Goal: Task Accomplishment & Management: Manage account settings

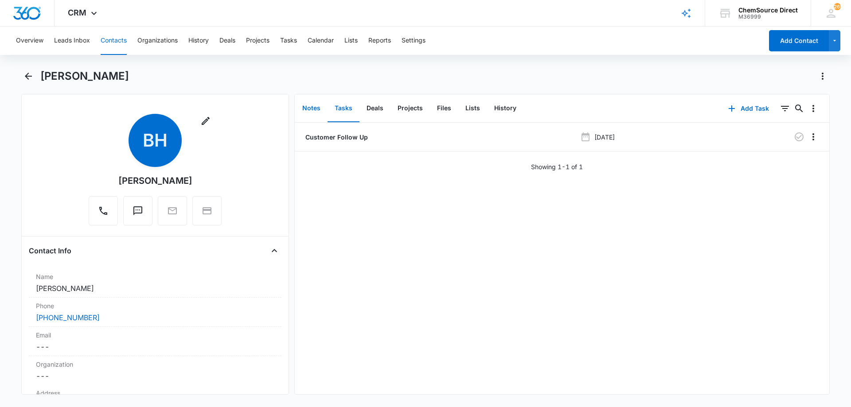
click at [313, 105] on button "Notes" at bounding box center [311, 108] width 32 height 27
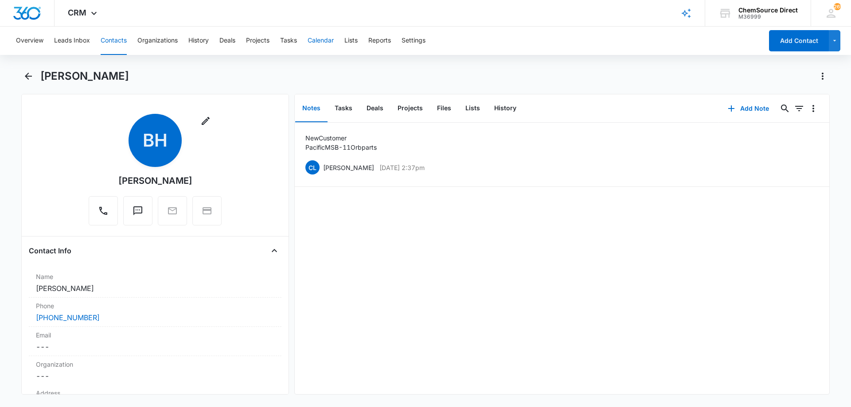
click at [310, 40] on button "Calendar" at bounding box center [321, 41] width 26 height 28
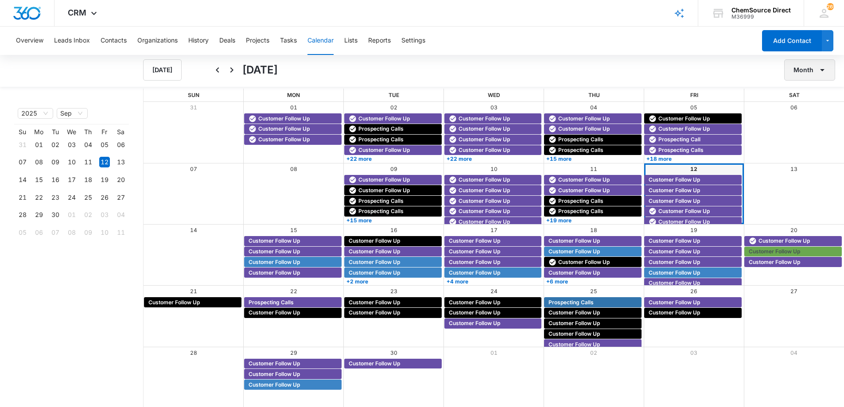
click at [800, 66] on button "Month" at bounding box center [810, 69] width 51 height 21
click at [812, 112] on div "Week" at bounding box center [807, 112] width 23 height 6
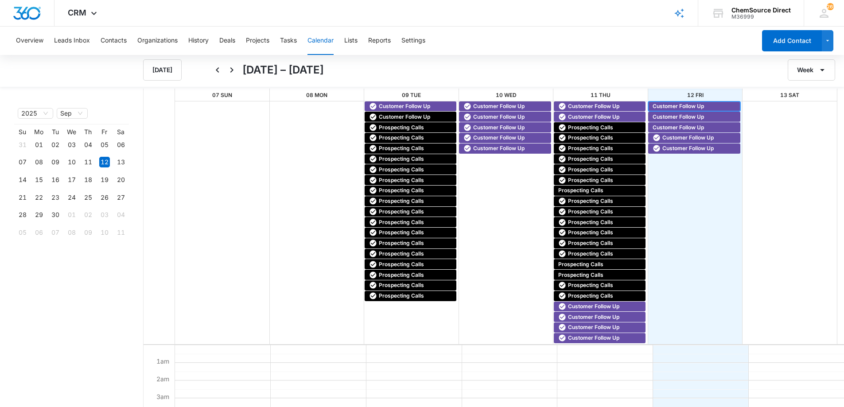
click at [672, 105] on span "Customer Follow Up" at bounding box center [678, 106] width 51 height 8
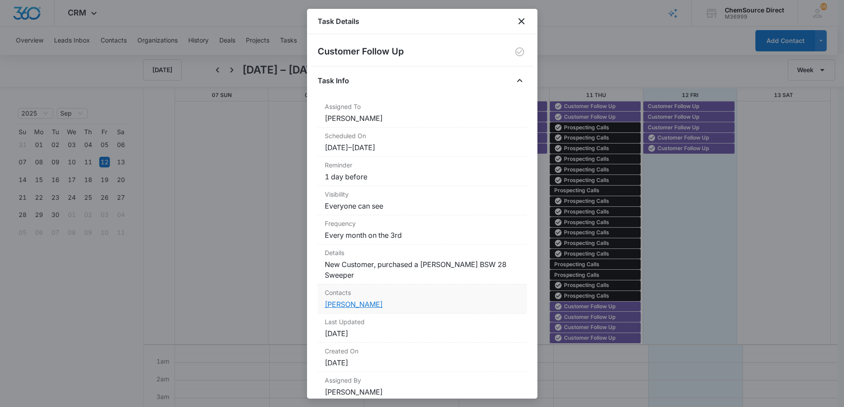
click at [369, 300] on link "[PERSON_NAME]" at bounding box center [354, 304] width 58 height 9
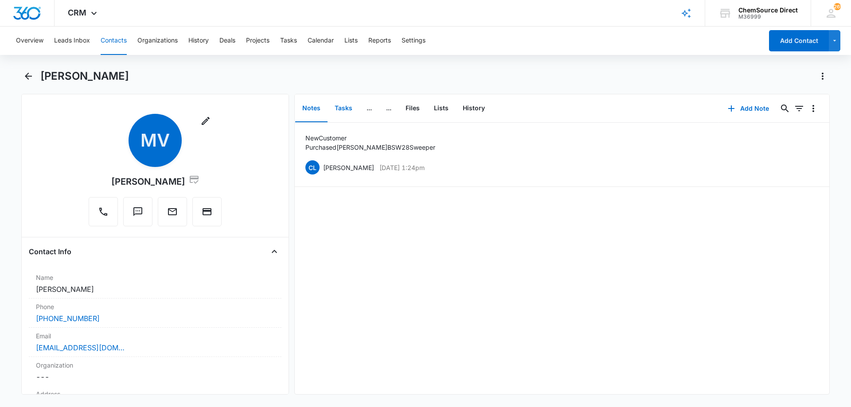
click at [346, 110] on button "Tasks" at bounding box center [344, 108] width 32 height 27
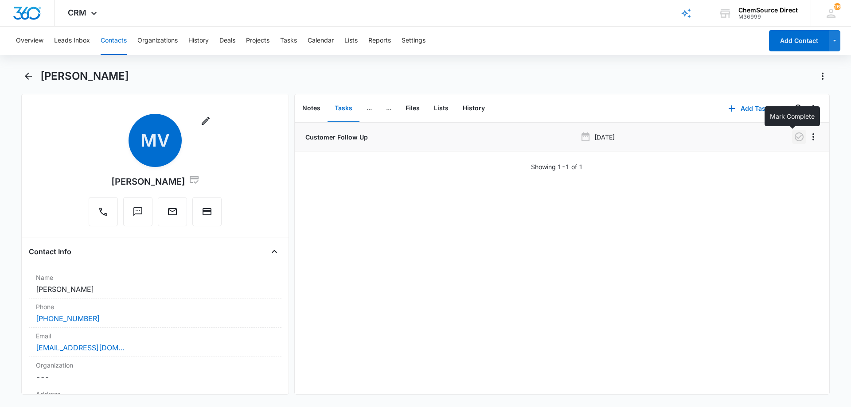
click at [794, 137] on icon "button" at bounding box center [799, 137] width 11 height 11
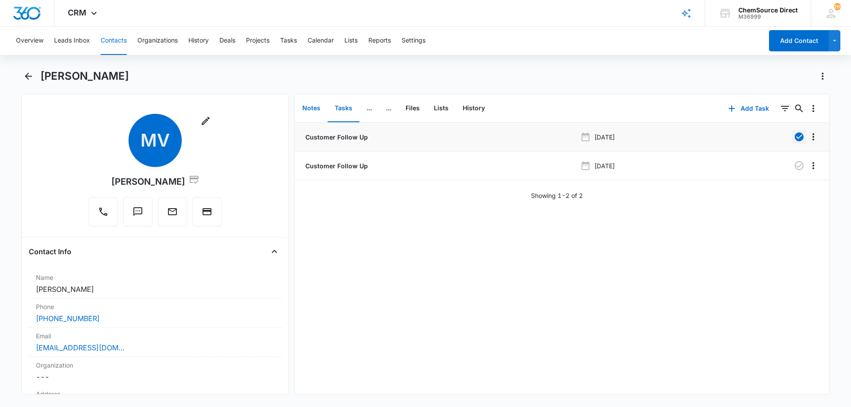
click at [312, 106] on button "Notes" at bounding box center [311, 108] width 32 height 27
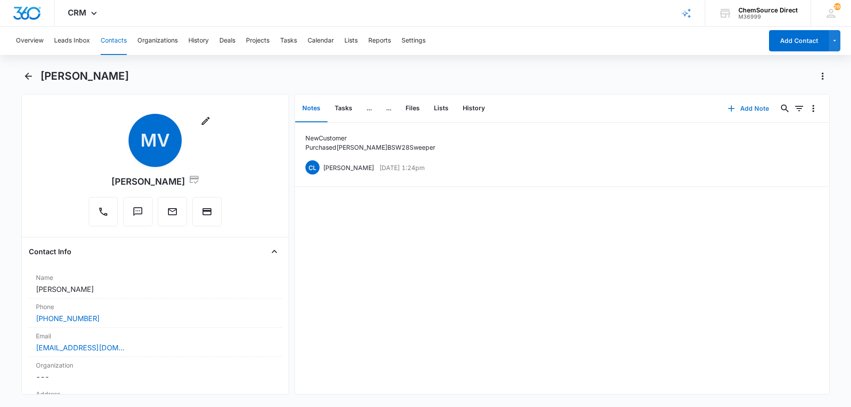
click at [744, 107] on button "Add Note" at bounding box center [748, 108] width 59 height 21
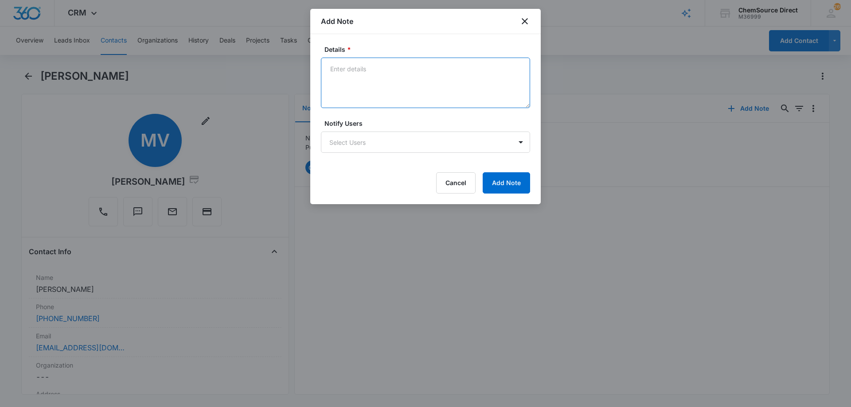
click at [355, 65] on textarea "Details *" at bounding box center [425, 83] width 209 height 51
type textarea "New customer follow up call no answer, voicemail not set up"
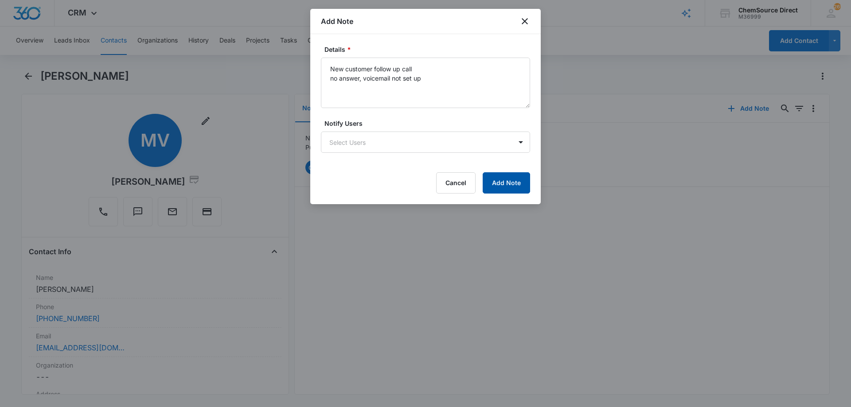
click at [518, 183] on button "Add Note" at bounding box center [506, 182] width 47 height 21
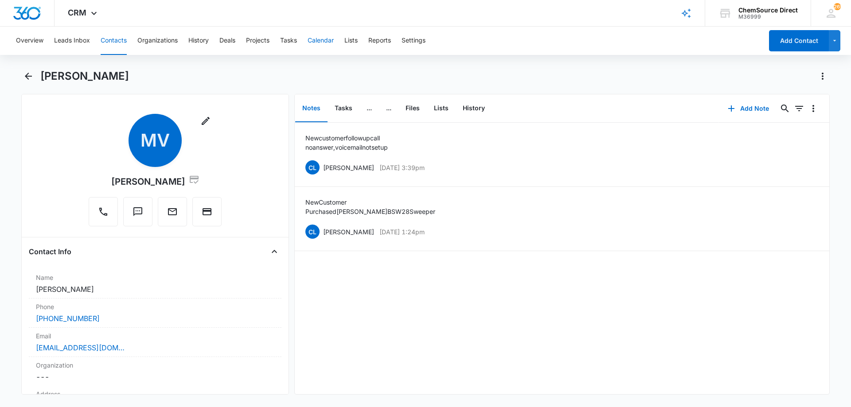
click at [318, 36] on button "Calendar" at bounding box center [321, 41] width 26 height 28
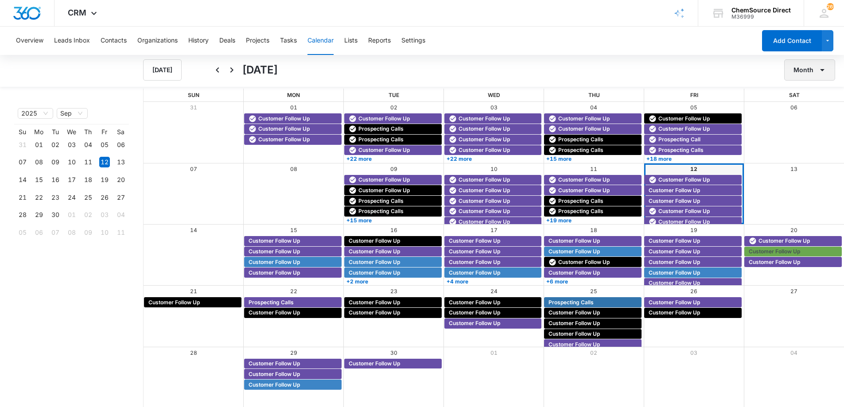
click at [821, 68] on icon "button" at bounding box center [822, 70] width 11 height 11
click at [803, 111] on div "Week" at bounding box center [807, 112] width 23 height 6
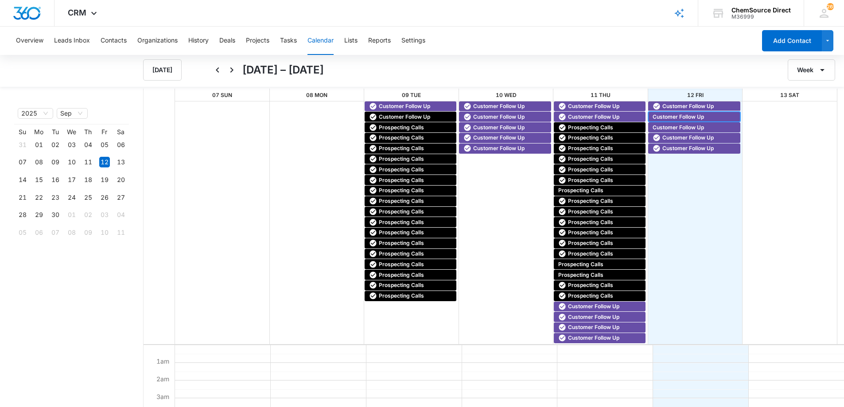
click at [666, 114] on span "Customer Follow Up" at bounding box center [678, 117] width 51 height 8
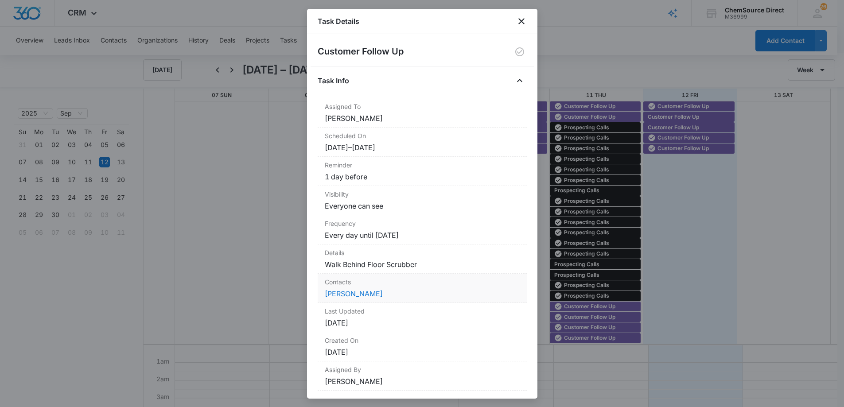
click at [355, 293] on link "[PERSON_NAME]" at bounding box center [354, 293] width 58 height 9
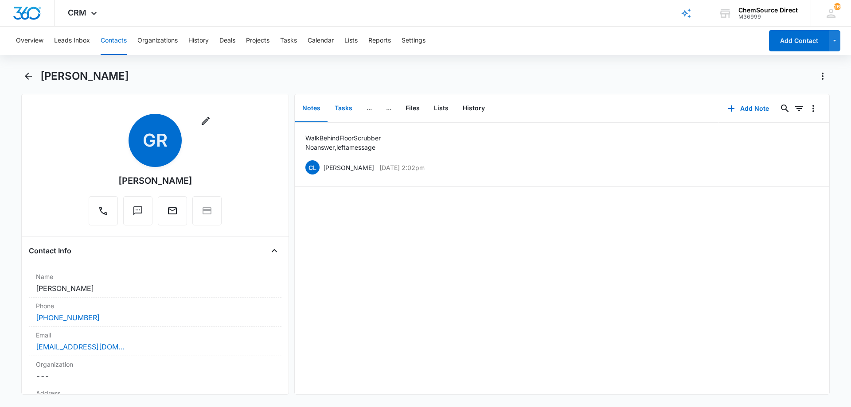
click at [344, 109] on button "Tasks" at bounding box center [344, 108] width 32 height 27
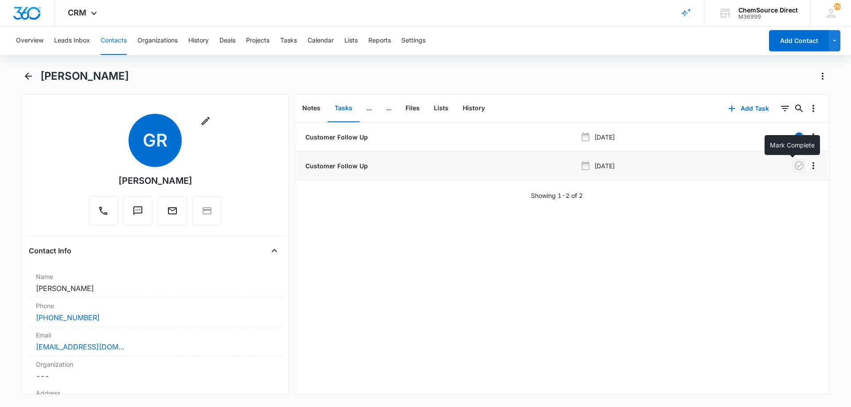
click at [794, 164] on icon "button" at bounding box center [799, 165] width 11 height 11
click at [310, 106] on button "Notes" at bounding box center [311, 108] width 32 height 27
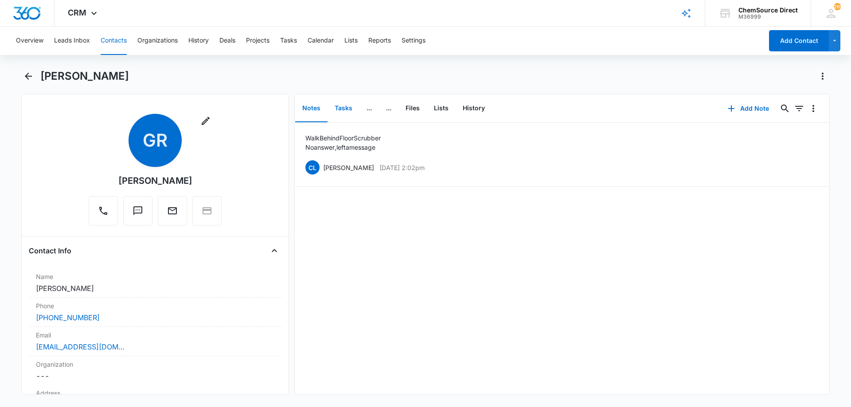
click at [344, 109] on button "Tasks" at bounding box center [344, 108] width 32 height 27
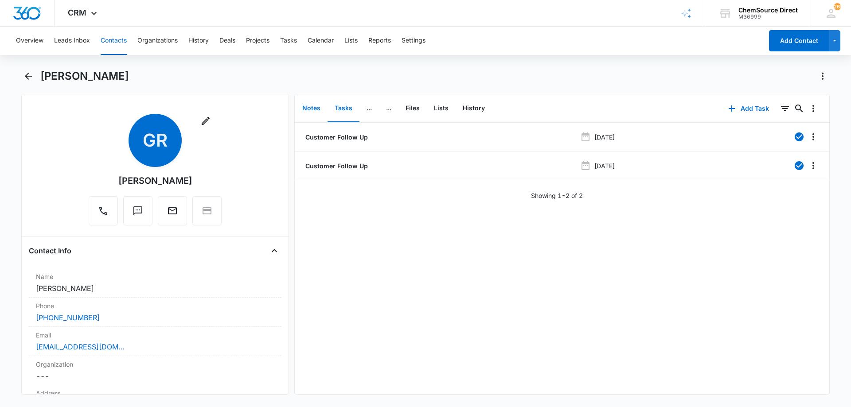
click at [312, 105] on button "Notes" at bounding box center [311, 108] width 32 height 27
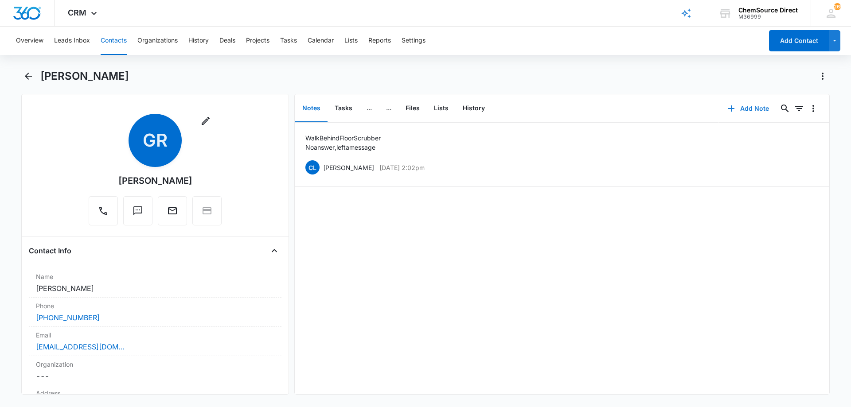
click at [748, 106] on button "Add Note" at bounding box center [748, 108] width 59 height 21
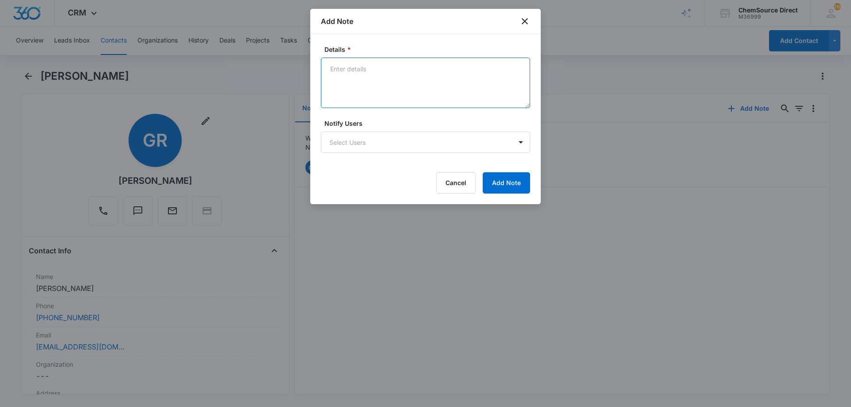
click at [351, 74] on textarea "Details *" at bounding box center [425, 83] width 209 height 51
click at [359, 85] on textarea "Texted and called" at bounding box center [425, 83] width 209 height 51
click at [349, 78] on textarea "Texted and called No naswer, left a message" at bounding box center [425, 83] width 209 height 51
type textarea "Texted and called No answer, left a message"
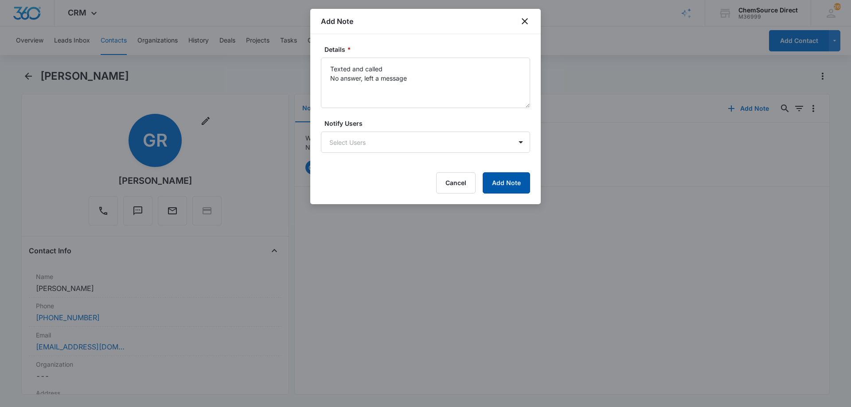
click at [507, 180] on button "Add Note" at bounding box center [506, 182] width 47 height 21
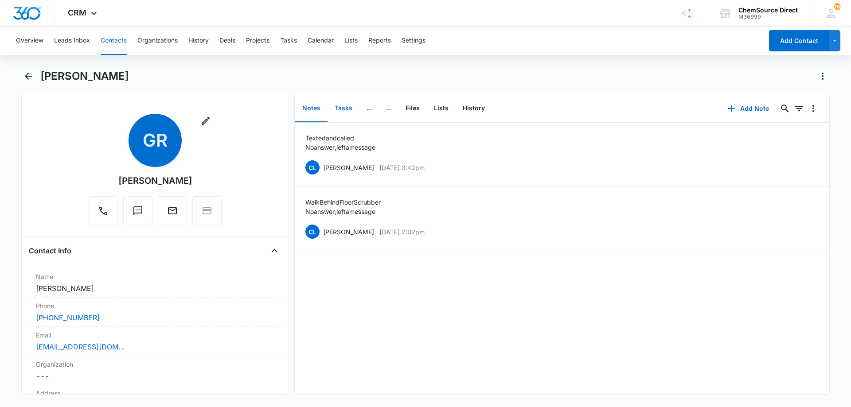
click at [339, 109] on button "Tasks" at bounding box center [344, 108] width 32 height 27
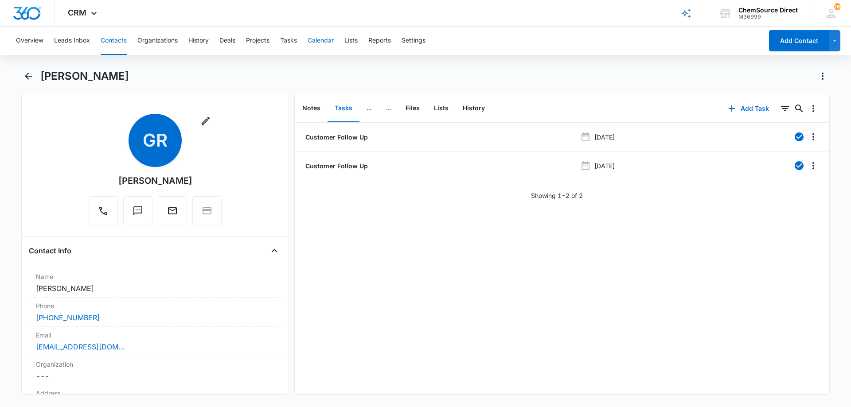
click at [319, 36] on button "Calendar" at bounding box center [321, 41] width 26 height 28
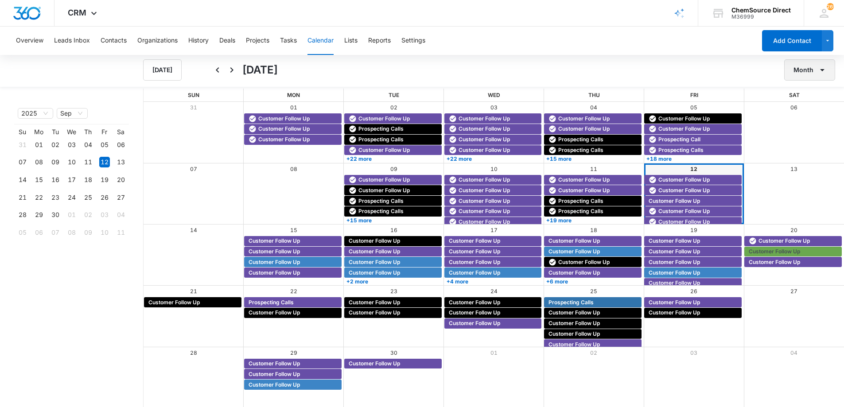
click at [794, 67] on button "Month" at bounding box center [810, 69] width 51 height 21
click at [803, 105] on button "Week" at bounding box center [812, 111] width 55 height 13
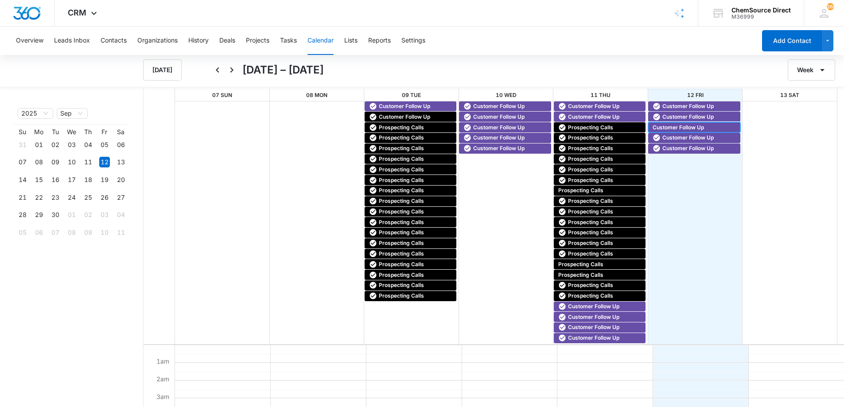
click at [685, 125] on span "Customer Follow Up" at bounding box center [678, 128] width 51 height 8
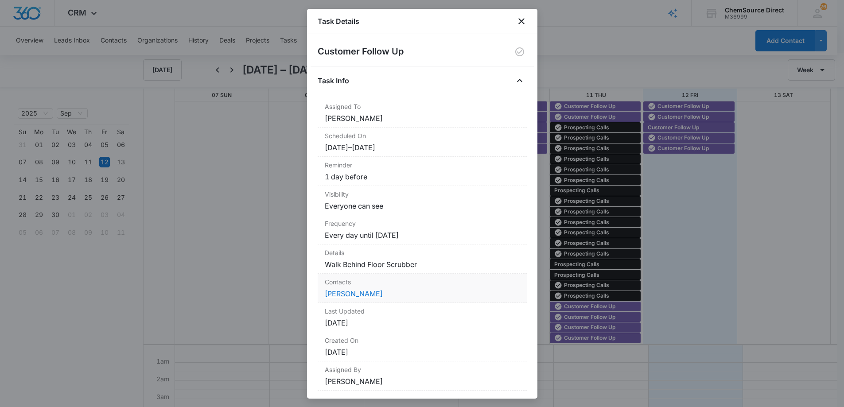
click at [350, 295] on link "[PERSON_NAME]" at bounding box center [354, 293] width 58 height 9
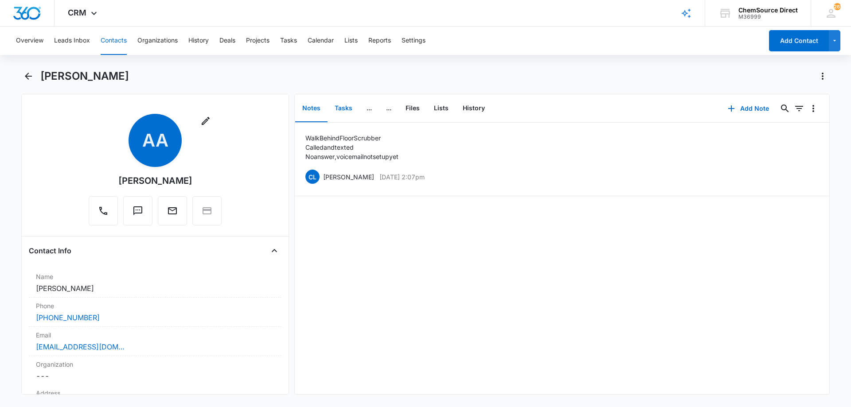
click at [347, 108] on button "Tasks" at bounding box center [344, 108] width 32 height 27
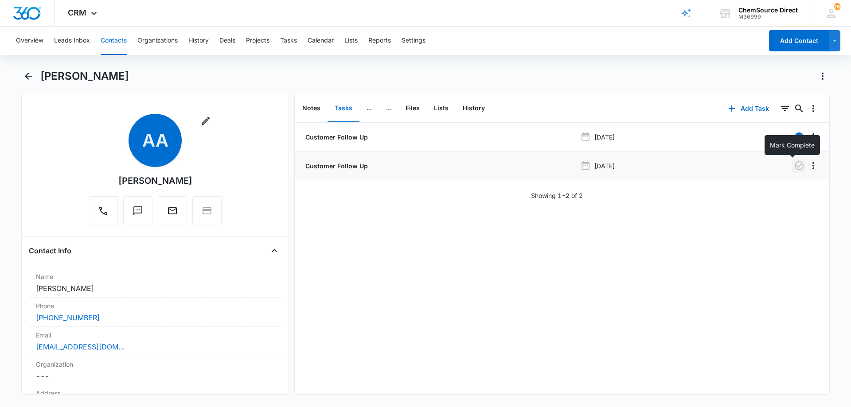
click at [794, 163] on icon "button" at bounding box center [799, 165] width 11 height 11
click at [305, 106] on button "Notes" at bounding box center [311, 108] width 32 height 27
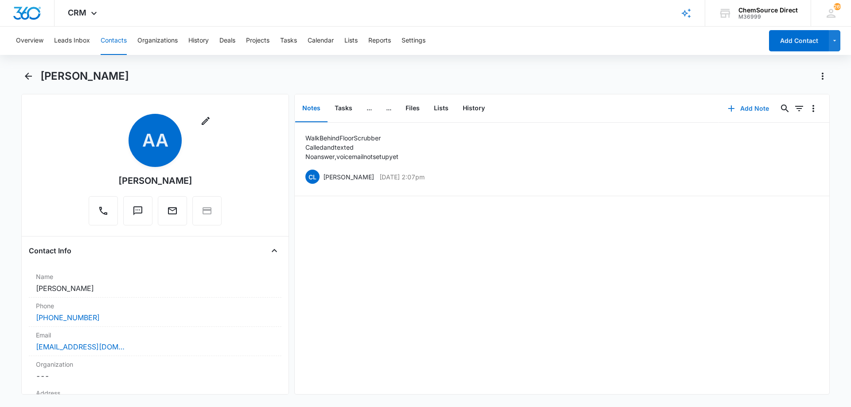
click at [745, 107] on button "Add Note" at bounding box center [748, 108] width 59 height 21
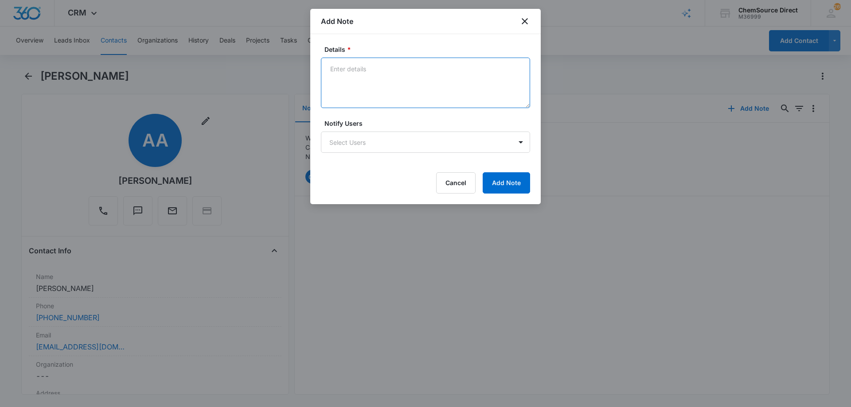
click at [347, 69] on textarea "Details *" at bounding box center [425, 83] width 209 height 51
click at [336, 79] on textarea "Texted and called" at bounding box center [425, 83] width 209 height 51
click at [350, 82] on textarea "Texted and called" at bounding box center [425, 83] width 209 height 51
click at [374, 79] on textarea "Texted and called No answer, lefta message" at bounding box center [425, 83] width 209 height 51
type textarea "Texted and called No answer, left a message"
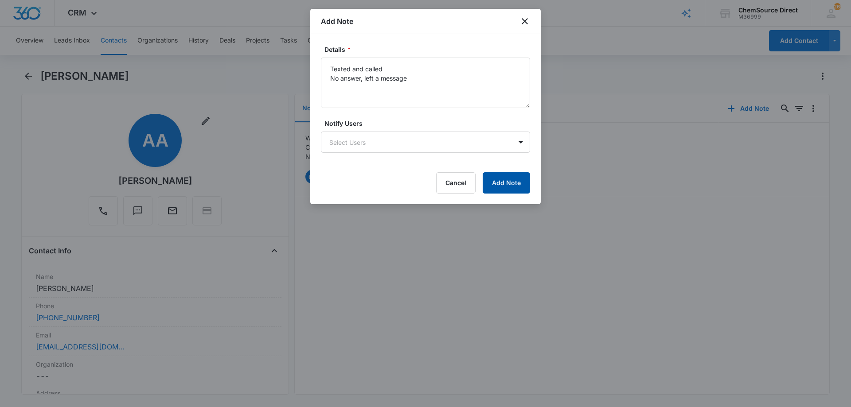
click at [506, 184] on button "Add Note" at bounding box center [506, 182] width 47 height 21
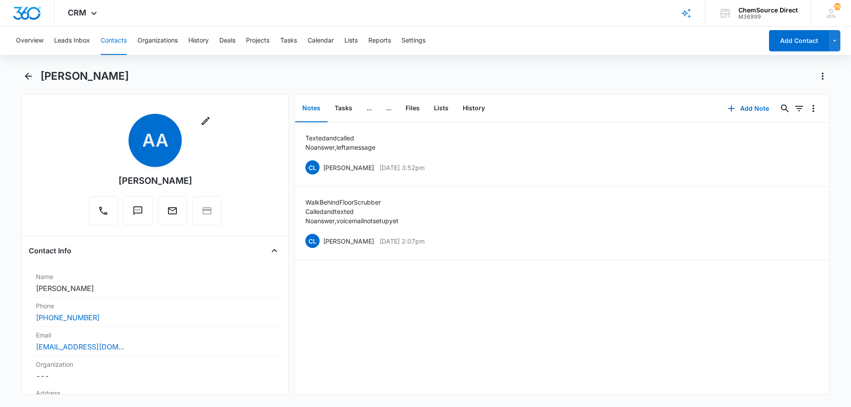
click at [119, 40] on button "Contacts" at bounding box center [114, 41] width 26 height 28
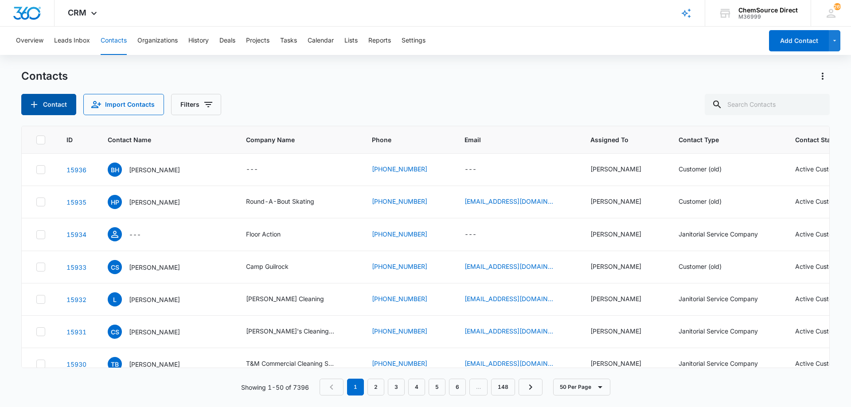
click at [43, 98] on button "Contact" at bounding box center [48, 104] width 55 height 21
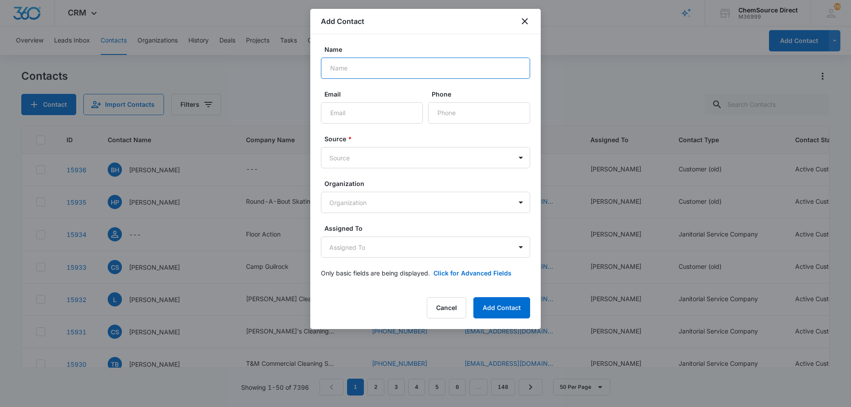
click at [348, 72] on input "Name" at bounding box center [425, 68] width 209 height 21
type input "[PERSON_NAME]"
paste input "[EMAIL_ADDRESS][DOMAIN_NAME]"
type input "[EMAIL_ADDRESS][DOMAIN_NAME]"
paste input "[PHONE_NUMBER]"
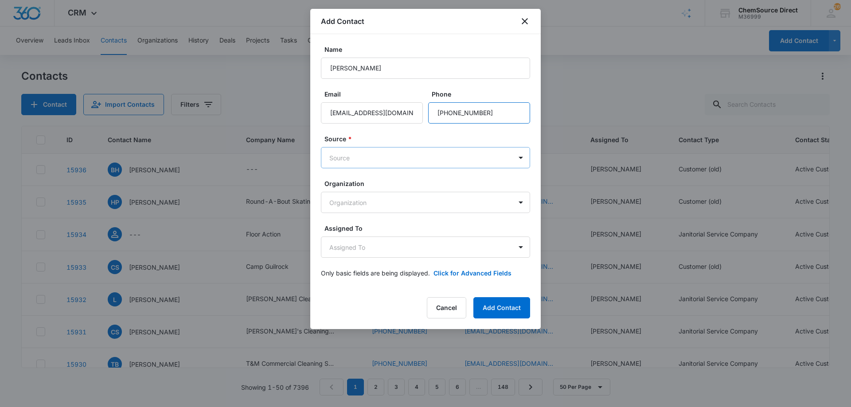
type input "[PHONE_NUMBER]"
click at [375, 157] on body "CRM Apps Reputation Forms CRM Email Social Payments POS Content Ads Intelligenc…" at bounding box center [425, 203] width 851 height 407
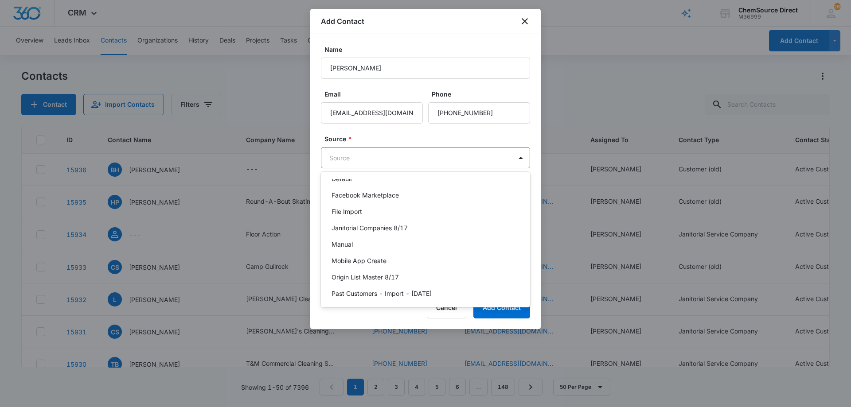
scroll to position [194, 0]
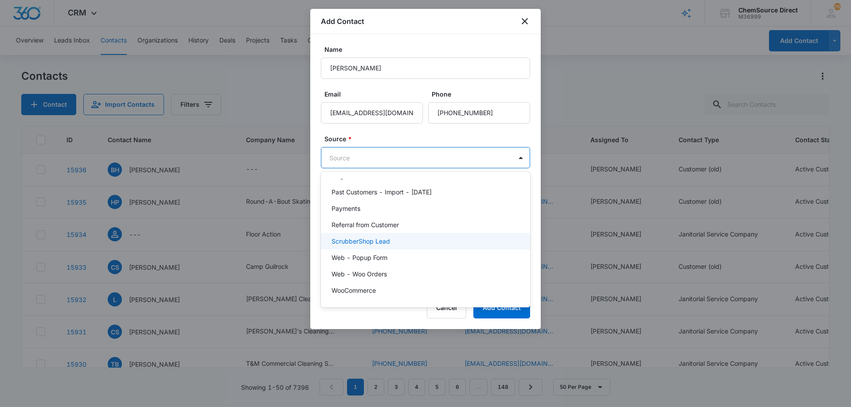
click at [393, 238] on div "ScrubberShop Lead" at bounding box center [425, 241] width 186 height 9
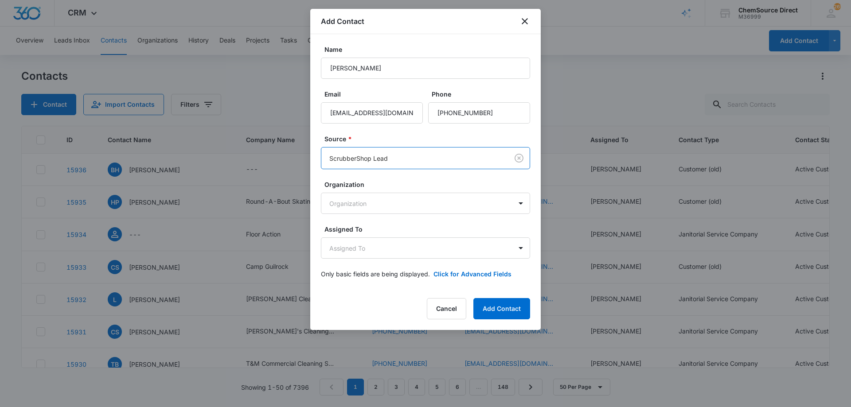
click at [402, 131] on form "Name [PERSON_NAME] Email [EMAIL_ADDRESS][DOMAIN_NAME] Phone Source * option Scr…" at bounding box center [425, 167] width 209 height 245
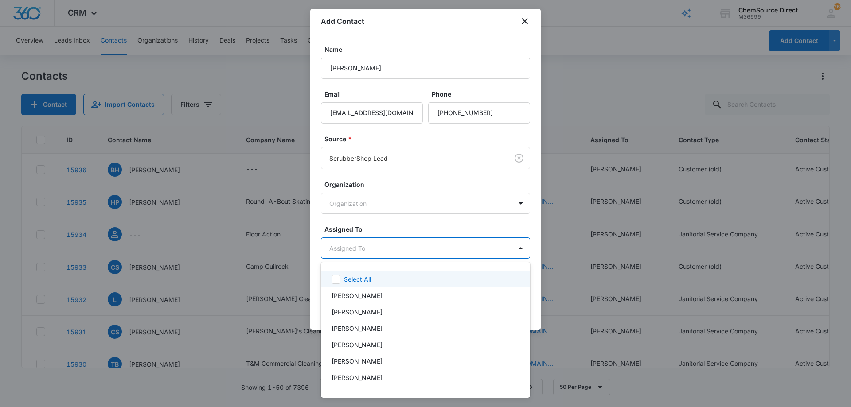
click at [388, 249] on body "CRM Apps Reputation Forms CRM Email Social Payments POS Content Ads Intelligenc…" at bounding box center [425, 203] width 851 height 407
click at [365, 374] on div "[PERSON_NAME]" at bounding box center [425, 377] width 186 height 9
click at [413, 225] on div at bounding box center [425, 203] width 851 height 407
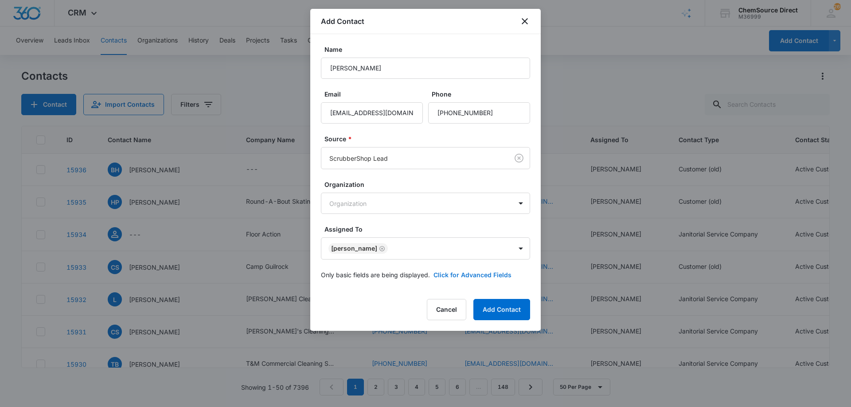
click at [452, 275] on button "Click for Advanced Fields" at bounding box center [472, 274] width 78 height 9
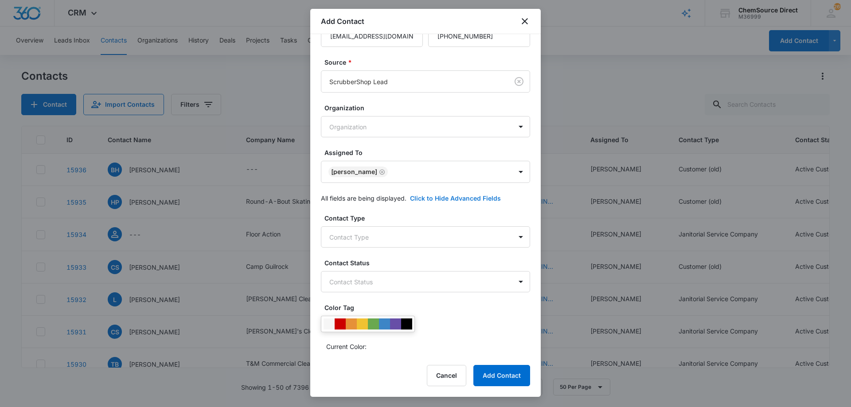
scroll to position [171, 0]
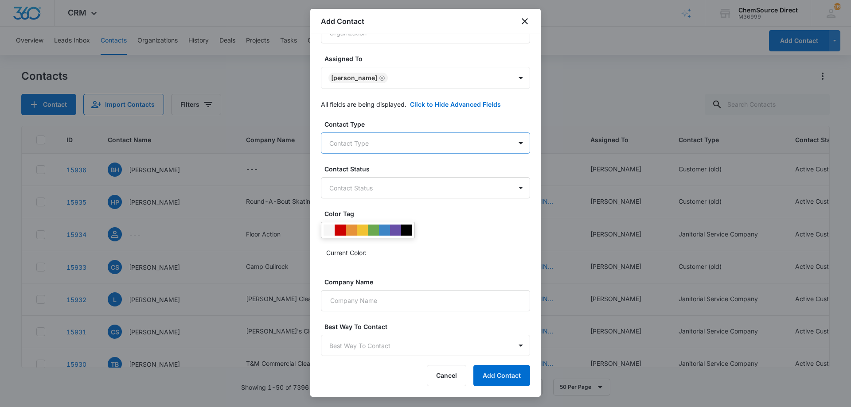
click at [409, 140] on body "CRM Apps Reputation Forms CRM Email Social Payments POS Content Ads Intelligenc…" at bounding box center [425, 203] width 851 height 407
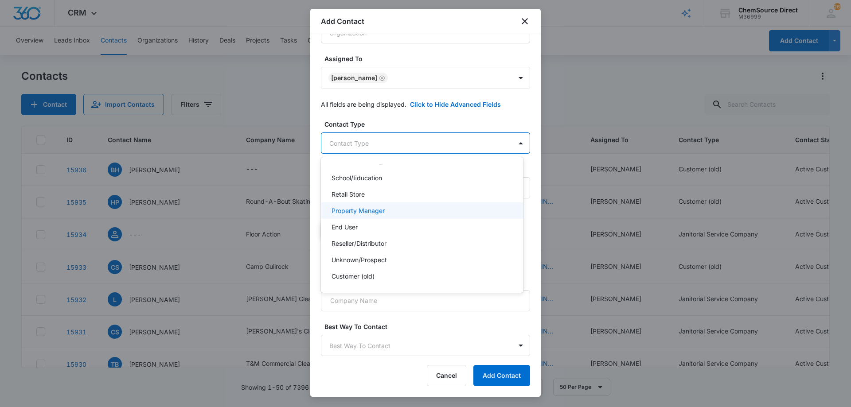
scroll to position [95, 0]
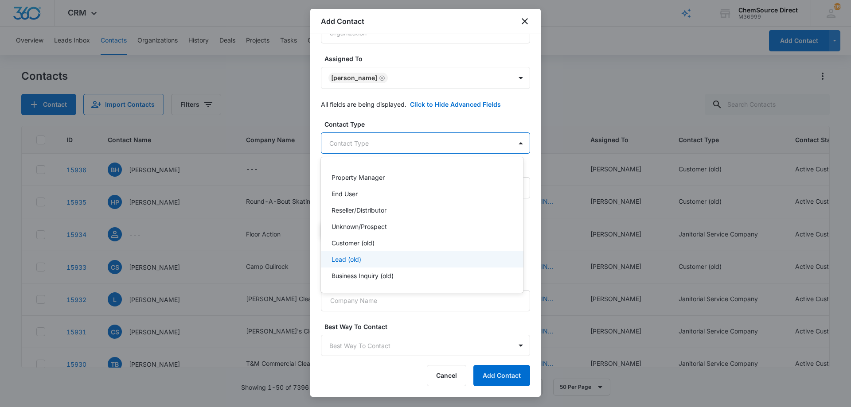
click at [407, 256] on div "Lead (old)" at bounding box center [422, 259] width 180 height 9
click at [409, 123] on div at bounding box center [425, 203] width 851 height 407
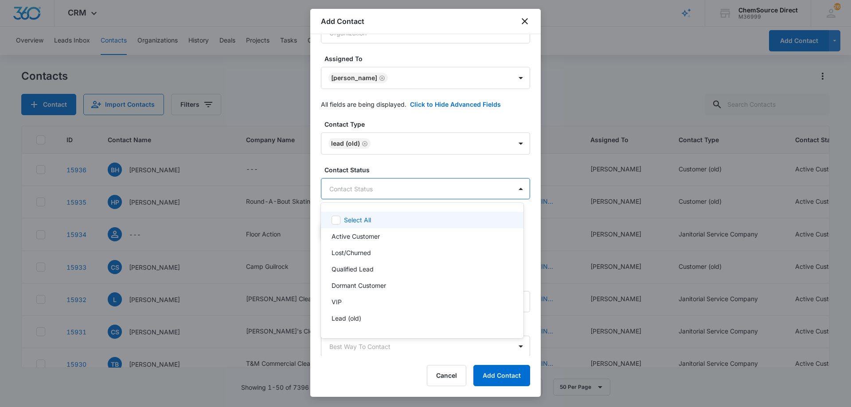
click at [402, 188] on body "CRM Apps Reputation Forms CRM Email Social Payments POS Content Ads Intelligenc…" at bounding box center [425, 203] width 851 height 407
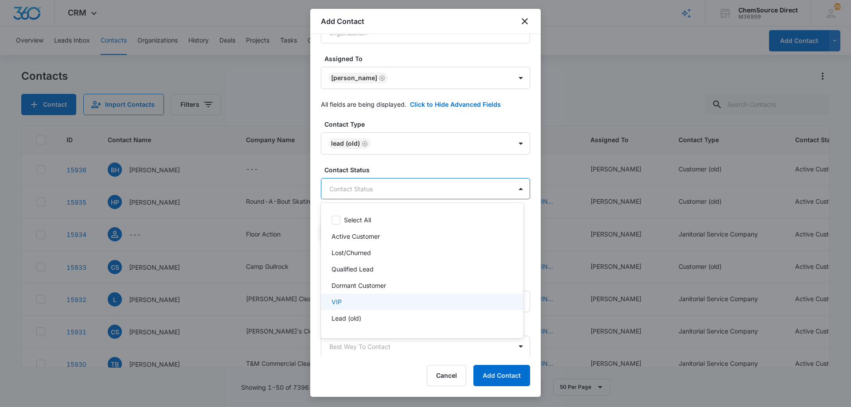
scroll to position [13, 0]
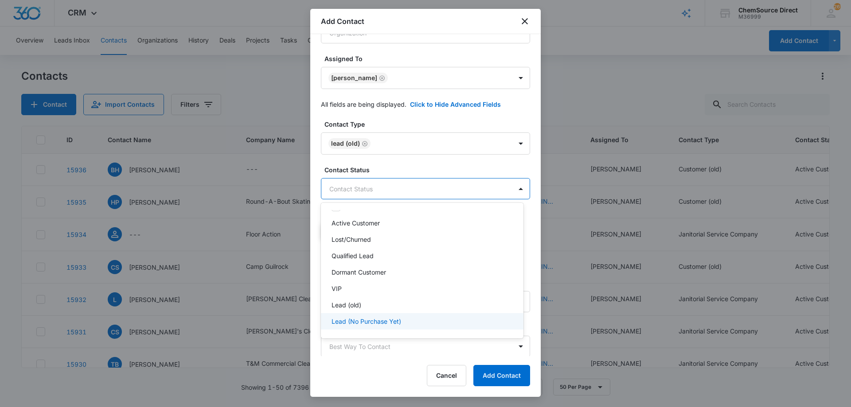
click at [403, 321] on div "Lead (No Purchase Yet)" at bounding box center [422, 321] width 180 height 9
click at [416, 167] on div at bounding box center [425, 203] width 851 height 407
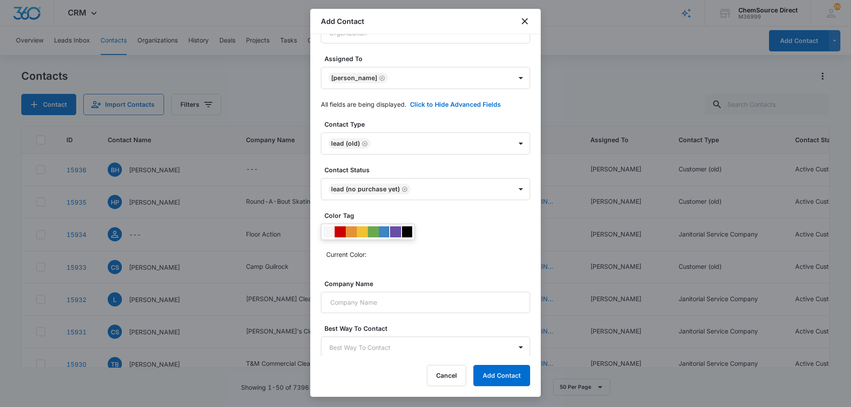
click at [397, 229] on div at bounding box center [395, 231] width 11 height 11
click at [444, 262] on div "Color Tag Current Color:" at bounding box center [425, 240] width 209 height 58
click at [409, 303] on input "Company Name" at bounding box center [425, 302] width 209 height 21
paste input "Simplyspotless with A&B"
click at [350, 303] on input "Simplyspotless with A&B" at bounding box center [425, 302] width 209 height 21
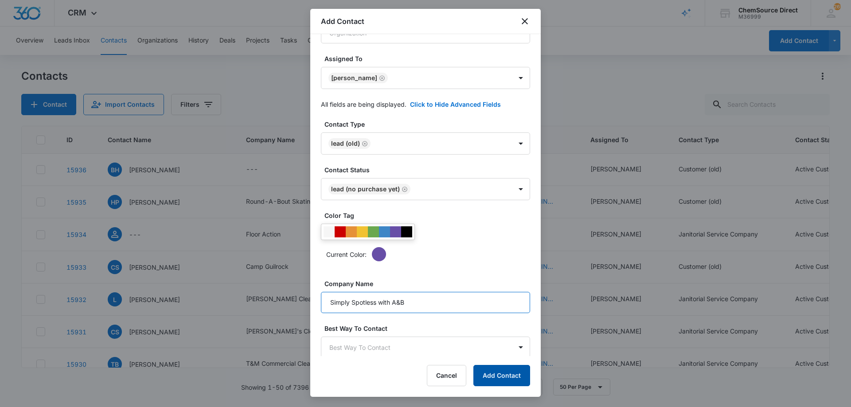
type input "Simply Spotless with A&B"
click at [496, 375] on button "Add Contact" at bounding box center [501, 375] width 57 height 21
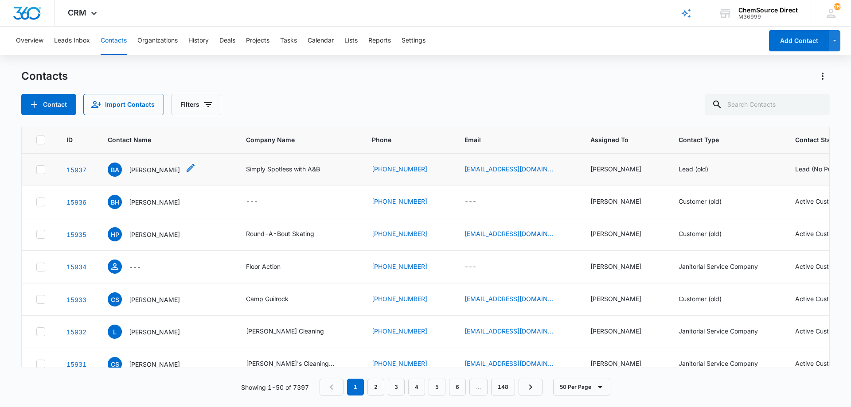
click at [150, 168] on p "[PERSON_NAME]" at bounding box center [154, 169] width 51 height 9
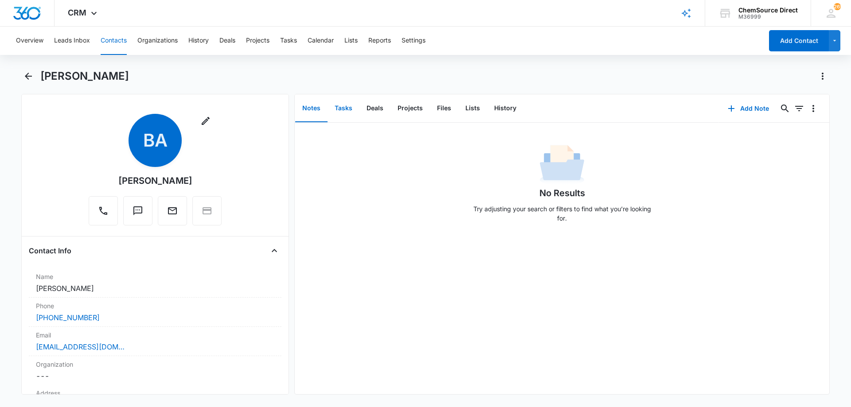
click at [345, 104] on button "Tasks" at bounding box center [344, 108] width 32 height 27
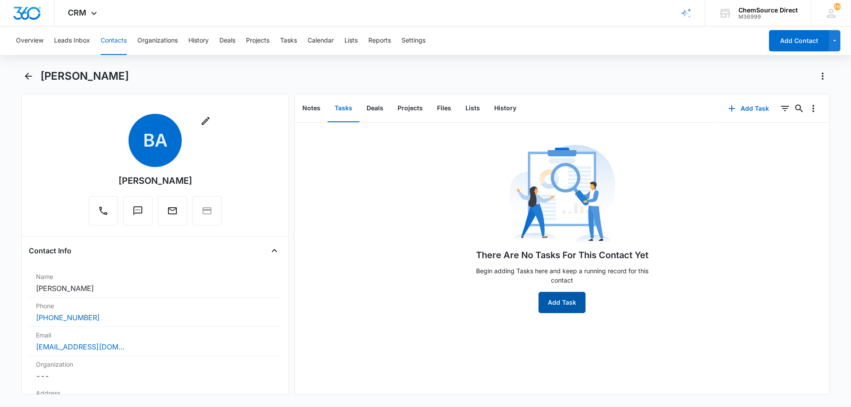
click at [558, 299] on button "Add Task" at bounding box center [562, 302] width 47 height 21
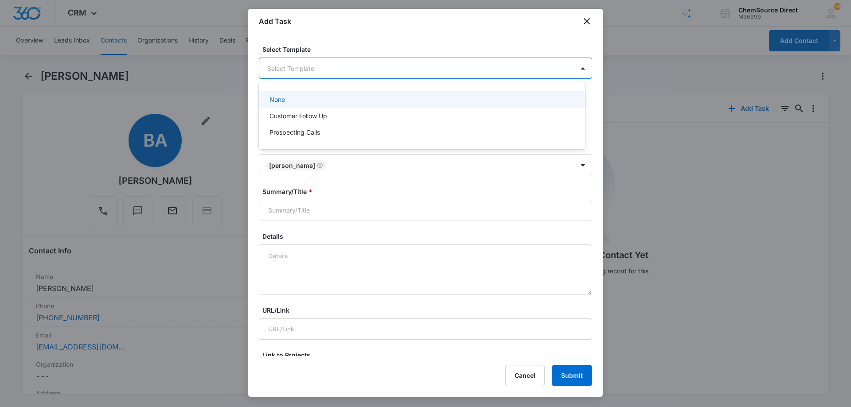
click at [310, 70] on body "CRM Apps Reputation Forms CRM Email Social Payments POS Content Ads Intelligenc…" at bounding box center [425, 203] width 851 height 407
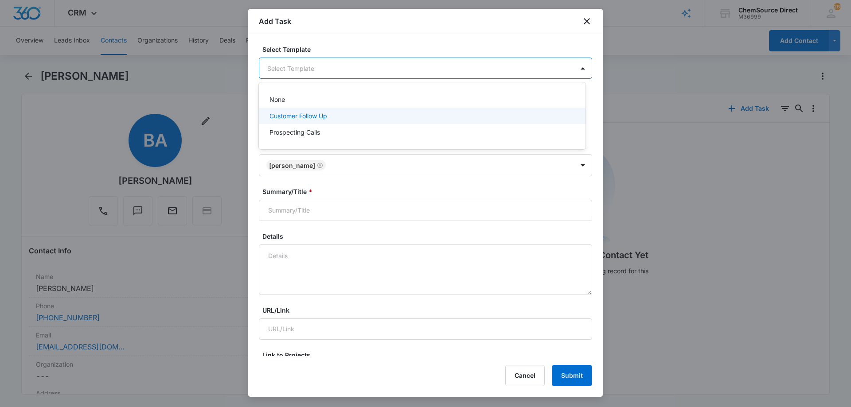
click at [293, 113] on p "Customer Follow Up" at bounding box center [298, 115] width 58 height 9
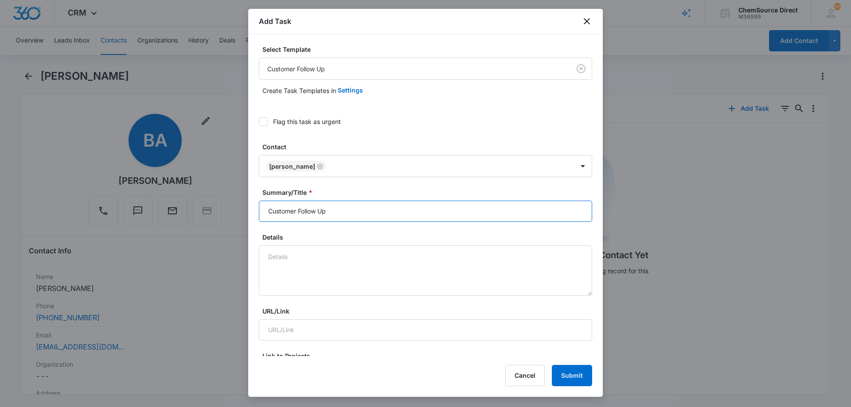
click at [287, 210] on input "Customer Follow Up" at bounding box center [425, 211] width 333 height 21
type input "Customer Follow Up"
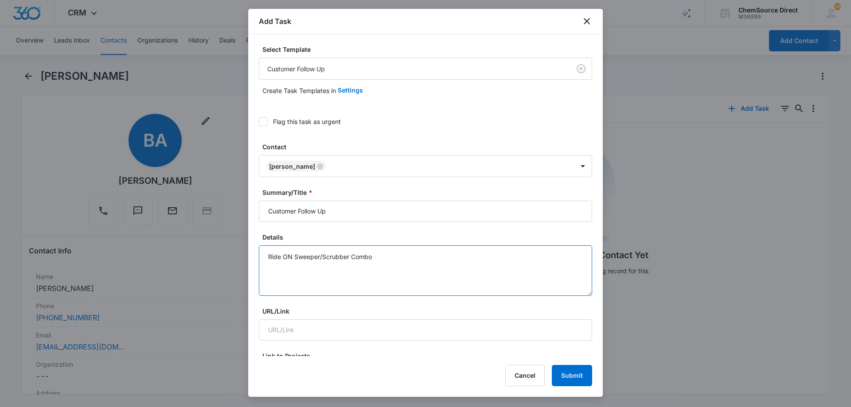
click at [290, 260] on textarea "Ride ON Sweeper/Scrubber Combo" at bounding box center [425, 271] width 333 height 51
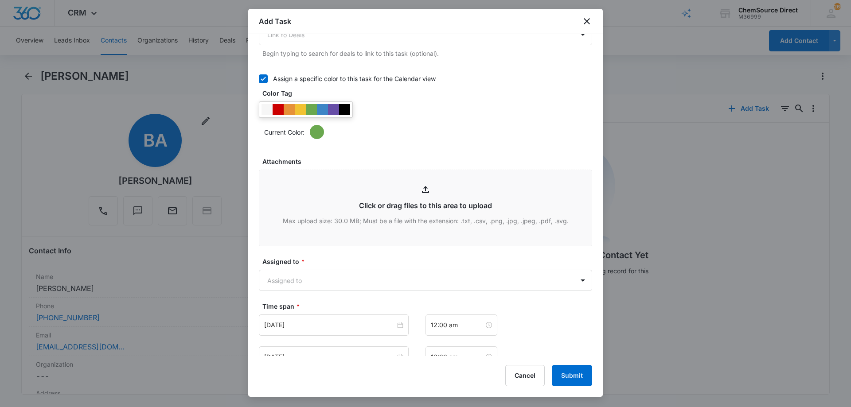
scroll to position [399, 0]
type textarea "Ride On Sweeper/Scrubber Combo"
click at [334, 109] on div at bounding box center [333, 108] width 11 height 11
click at [386, 133] on div "Current Color:" at bounding box center [428, 131] width 328 height 14
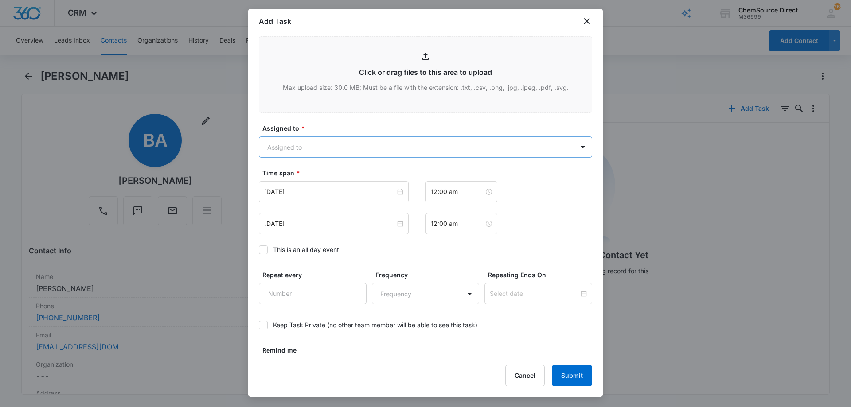
scroll to position [532, 0]
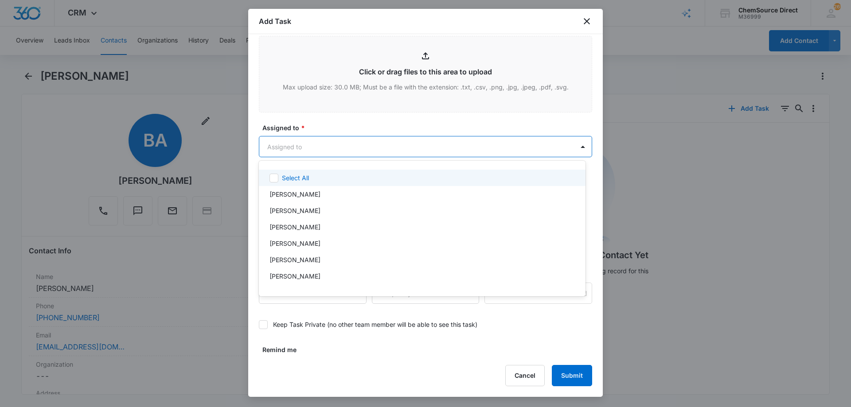
click at [338, 146] on body "CRM Apps Reputation Forms CRM Email Social Payments POS Content Ads Intelligenc…" at bounding box center [425, 203] width 851 height 407
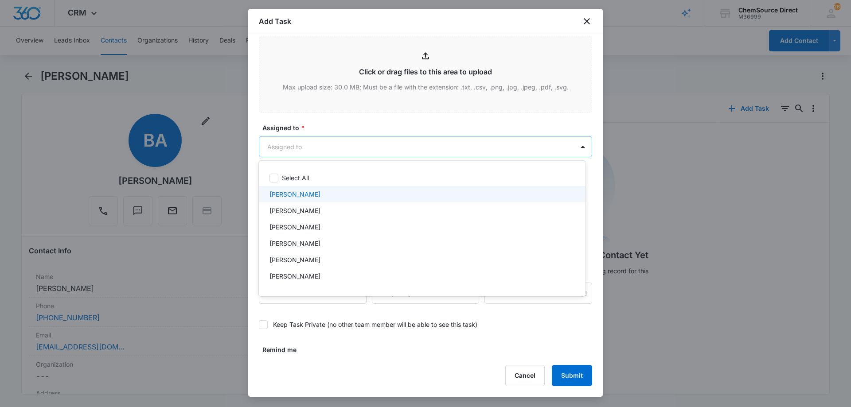
click at [302, 191] on p "[PERSON_NAME]" at bounding box center [294, 194] width 51 height 9
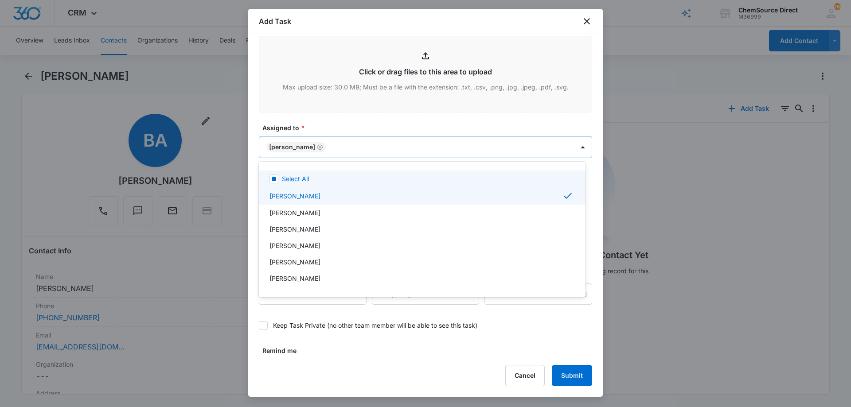
scroll to position [47, 0]
click at [332, 123] on div at bounding box center [425, 203] width 851 height 407
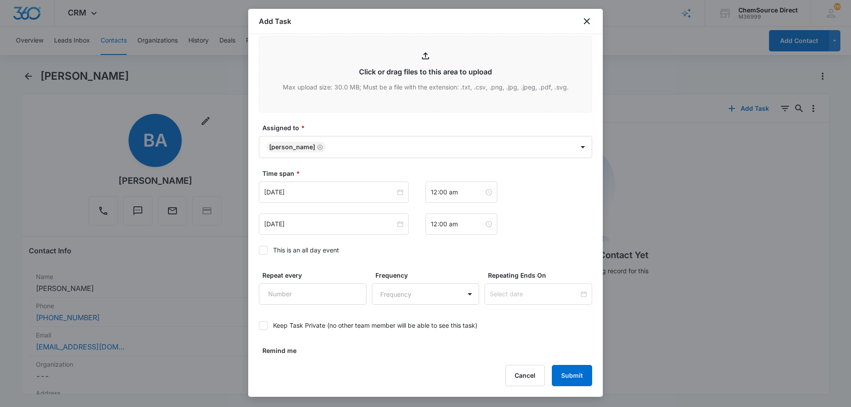
scroll to position [556, 0]
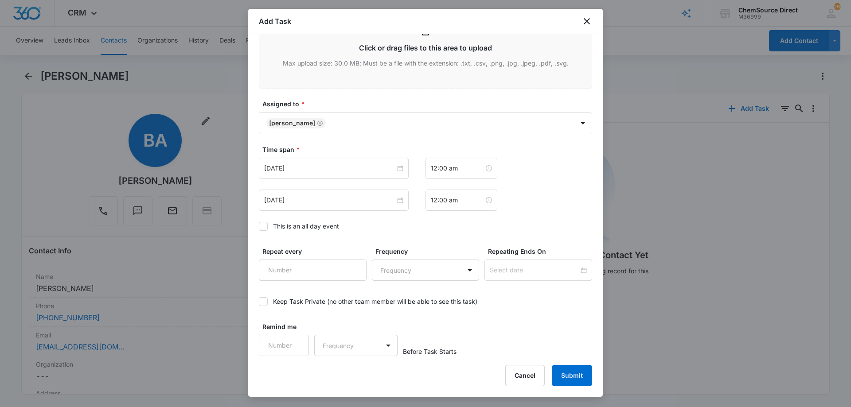
click at [265, 226] on icon at bounding box center [263, 226] width 5 height 4
click at [259, 226] on input "This is an all day event" at bounding box center [259, 226] width 0 height 0
click at [317, 165] on input "[DATE]" at bounding box center [329, 169] width 131 height 10
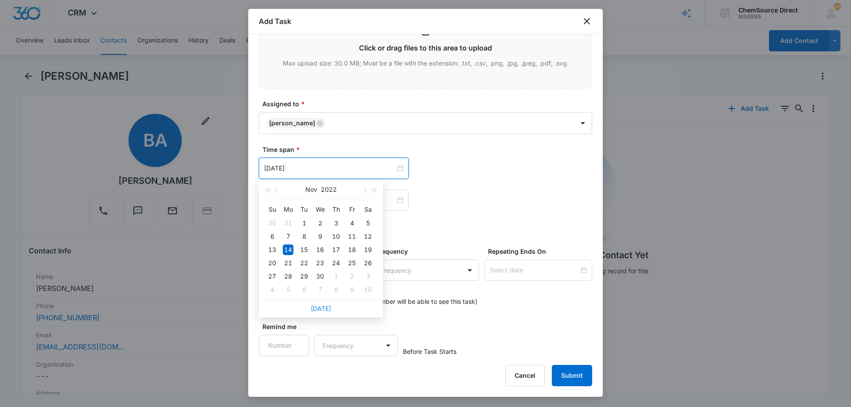
click at [318, 307] on link "[DATE]" at bounding box center [321, 309] width 20 height 8
type input "[DATE]"
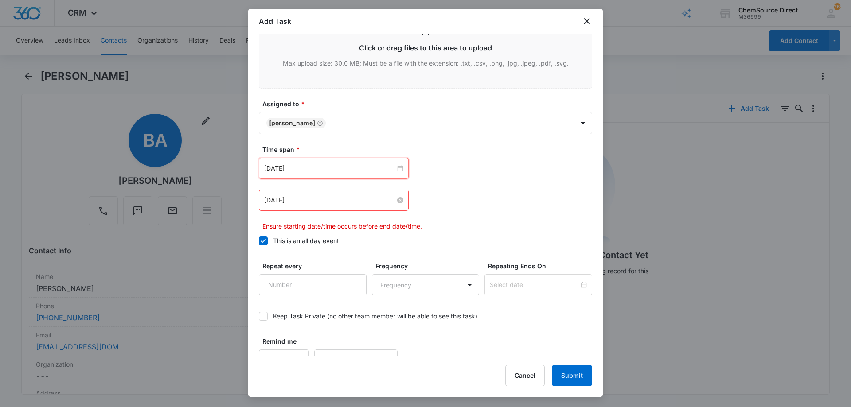
click at [313, 202] on input "[DATE]" at bounding box center [329, 200] width 131 height 10
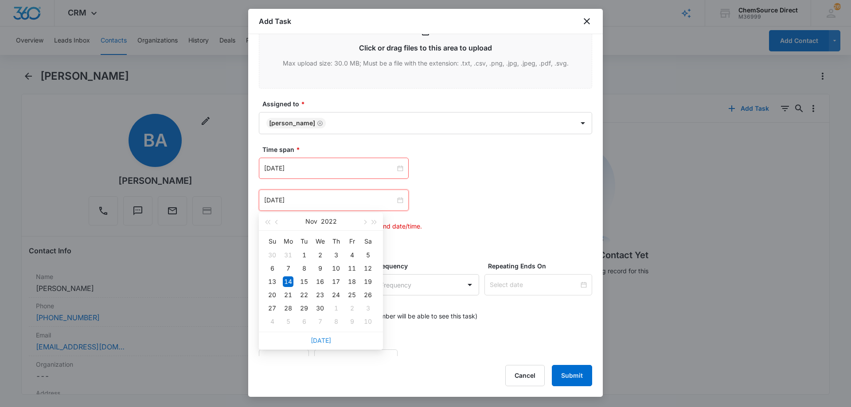
click at [318, 339] on link "[DATE]" at bounding box center [321, 341] width 20 height 8
type input "[DATE]"
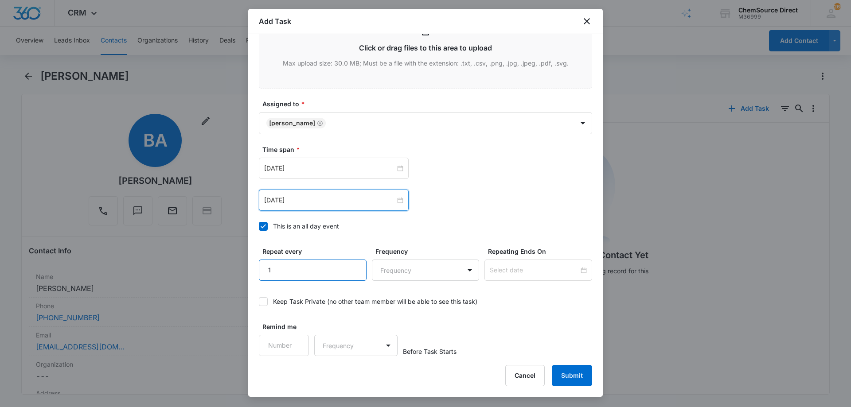
click at [353, 265] on input "1" at bounding box center [313, 270] width 108 height 21
click at [353, 265] on input "2" at bounding box center [313, 270] width 108 height 21
type input "3"
click at [353, 265] on input "3" at bounding box center [313, 270] width 108 height 21
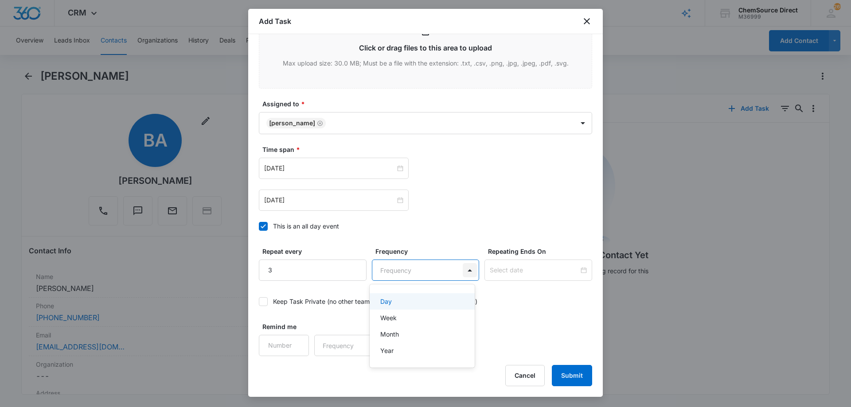
click at [464, 272] on body "CRM Apps Reputation Forms CRM Email Social Payments POS Content Ads Intelligenc…" at bounding box center [425, 203] width 851 height 407
click at [425, 302] on div "Day" at bounding box center [421, 301] width 82 height 9
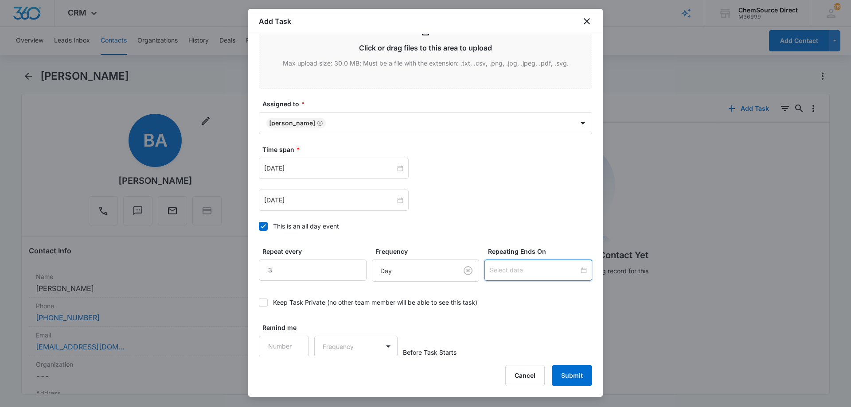
click at [514, 271] on input at bounding box center [534, 270] width 89 height 10
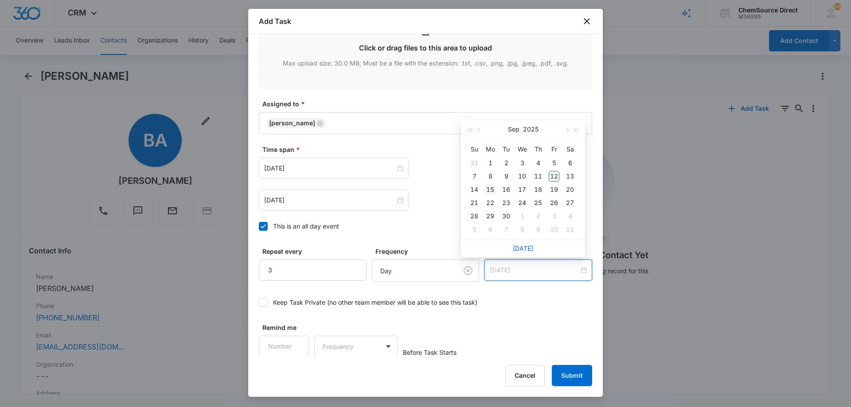
type input "[DATE]"
click at [490, 188] on div "15" at bounding box center [490, 189] width 11 height 11
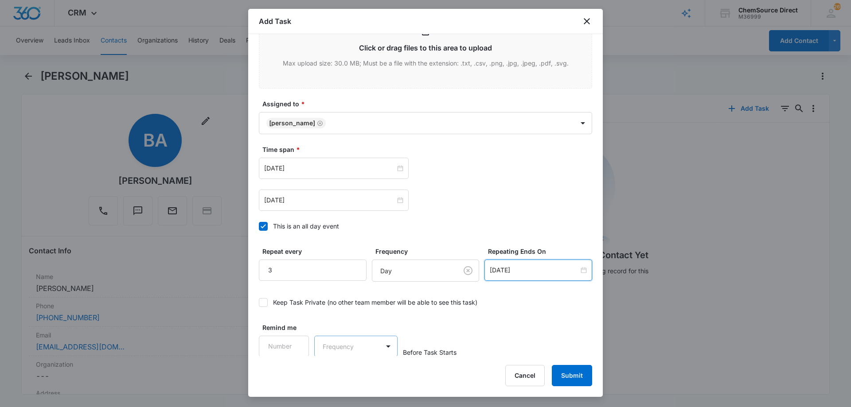
scroll to position [557, 0]
type input "1"
click at [297, 342] on input "1" at bounding box center [284, 345] width 50 height 21
click at [327, 350] on body "CRM Apps Reputation Forms CRM Email Social Payments POS Content Ads Intelligenc…" at bounding box center [425, 203] width 851 height 407
click at [343, 375] on div "Days" at bounding box center [353, 376] width 59 height 9
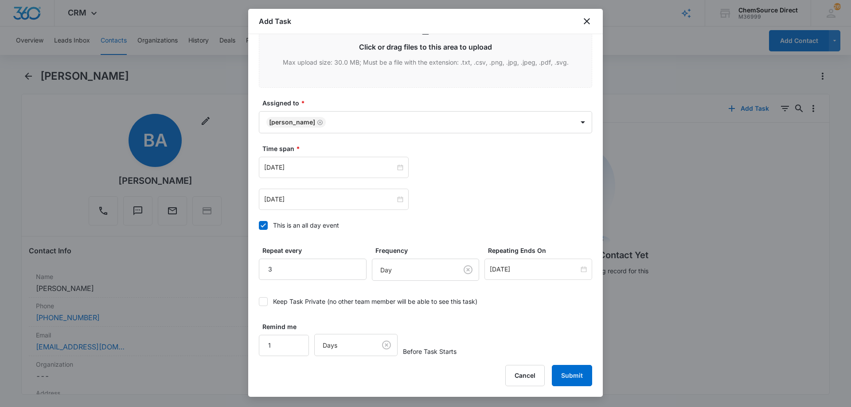
click at [494, 332] on div "Remind me 1 Days Before Task Starts" at bounding box center [425, 339] width 333 height 34
click at [569, 369] on button "Submit" at bounding box center [572, 375] width 40 height 21
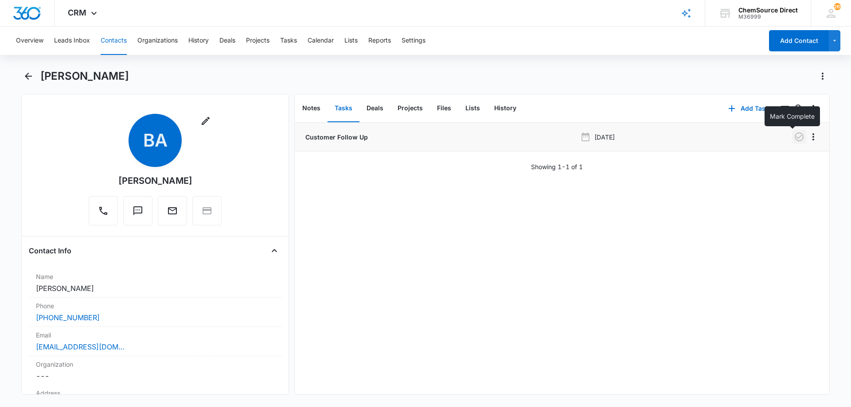
click at [794, 136] on icon "button" at bounding box center [799, 137] width 11 height 11
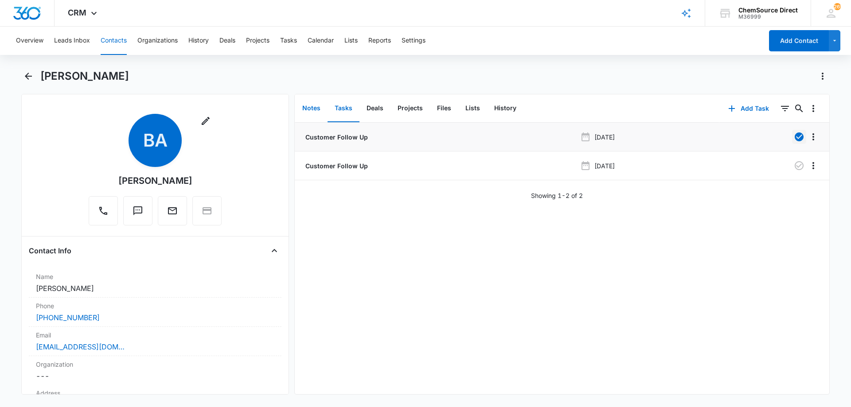
click at [306, 105] on button "Notes" at bounding box center [311, 108] width 32 height 27
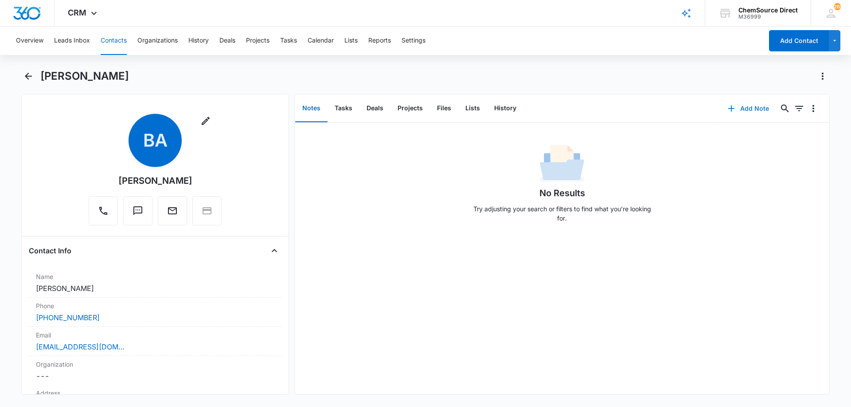
click at [734, 107] on button "Add Note" at bounding box center [748, 108] width 59 height 21
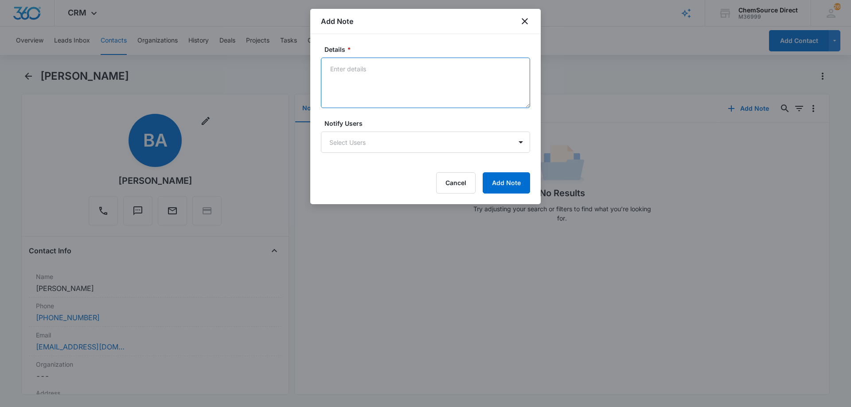
click at [356, 77] on textarea "Details *" at bounding box center [425, 83] width 209 height 51
click at [334, 89] on textarea "Ride On Sweeper/Scrubber Combo Called and texted" at bounding box center [425, 83] width 209 height 51
type textarea "Ride On Sweeper/Scrubber Combo Called and texted No answer, left a message"
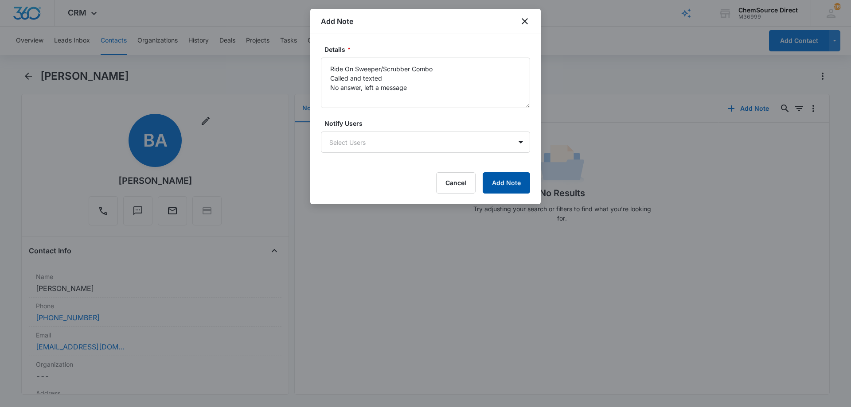
click at [492, 179] on button "Add Note" at bounding box center [506, 182] width 47 height 21
